Goal: Navigation & Orientation: Find specific page/section

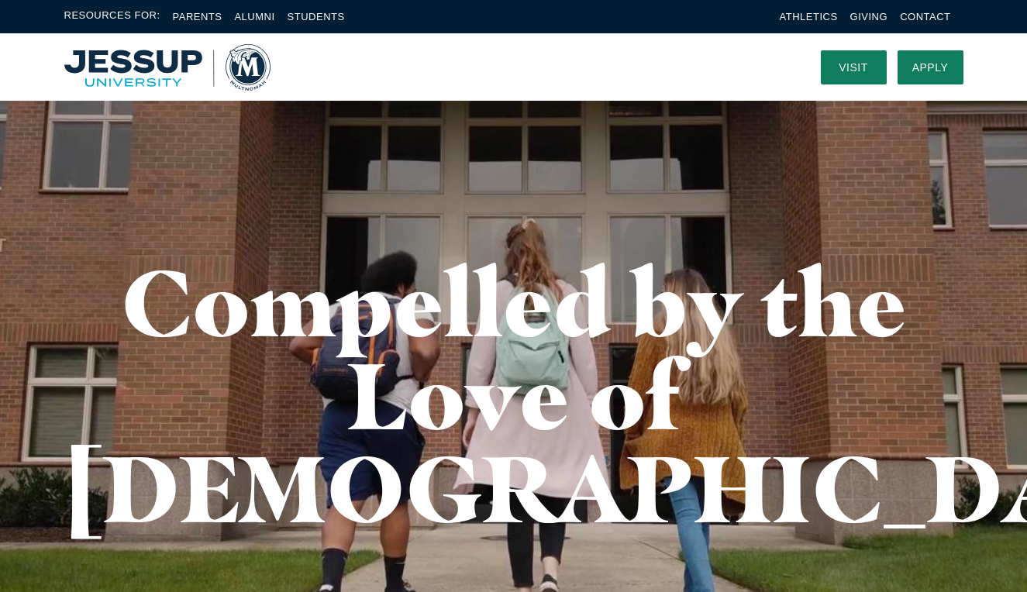
click at [152, 61] on img "Home" at bounding box center [167, 67] width 207 height 46
click at [308, 18] on link "Students" at bounding box center [315, 17] width 57 height 12
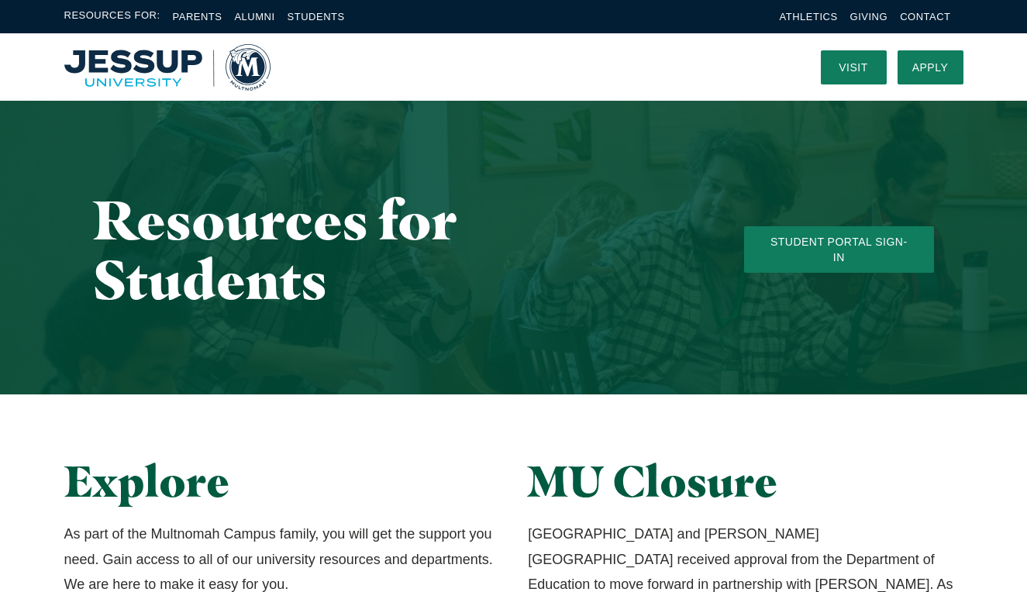
click at [120, 61] on img "Home" at bounding box center [167, 67] width 207 height 46
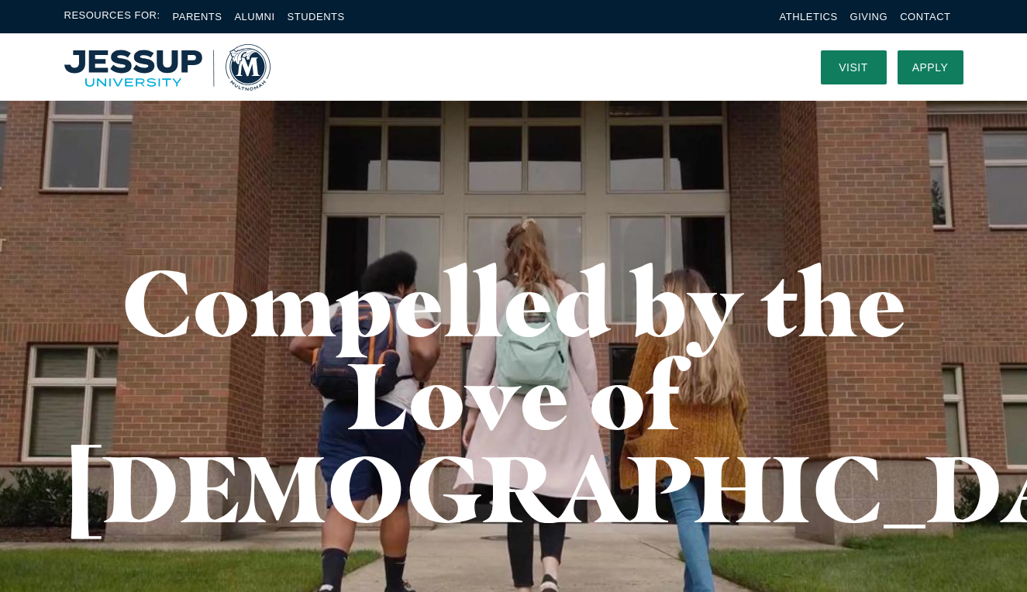
click at [143, 75] on img "Home" at bounding box center [167, 67] width 207 height 46
